Goal: Browse casually

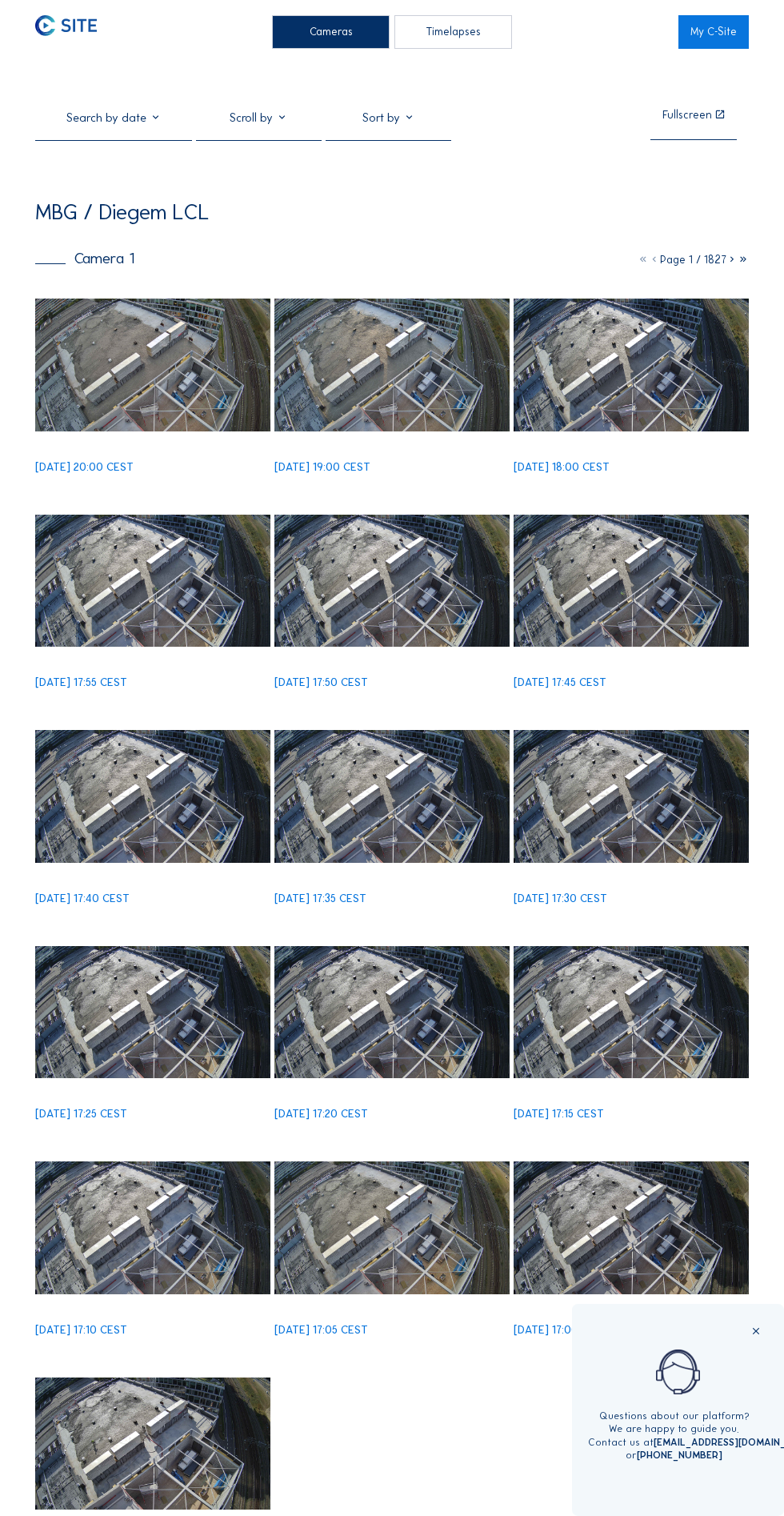
click at [175, 386] on img at bounding box center [152, 364] width 235 height 132
